Goal: Find specific page/section: Find specific page/section

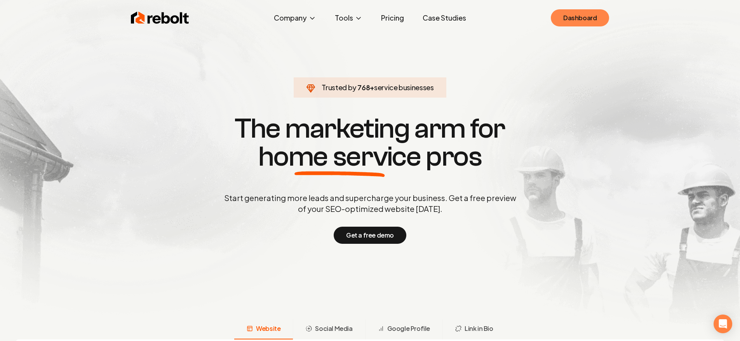
click at [589, 16] on link "Dashboard" at bounding box center [580, 17] width 58 height 17
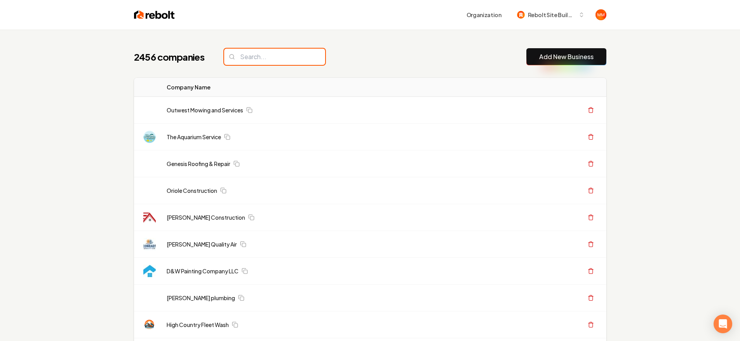
click at [304, 55] on input "search" at bounding box center [274, 57] width 101 height 16
click at [302, 55] on input "search" at bounding box center [274, 57] width 101 height 16
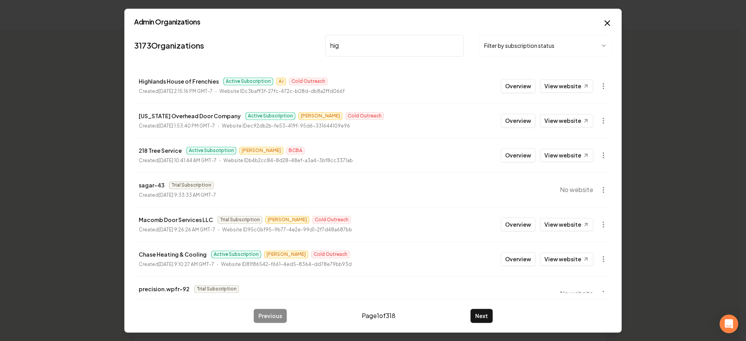
type input "high"
click at [521, 85] on button "Overview" at bounding box center [518, 86] width 35 height 14
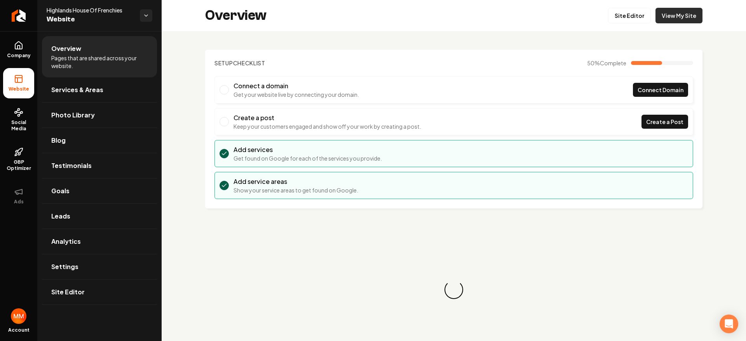
click at [696, 17] on link "View My Site" at bounding box center [679, 16] width 47 height 16
